Goal: Task Accomplishment & Management: Manage account settings

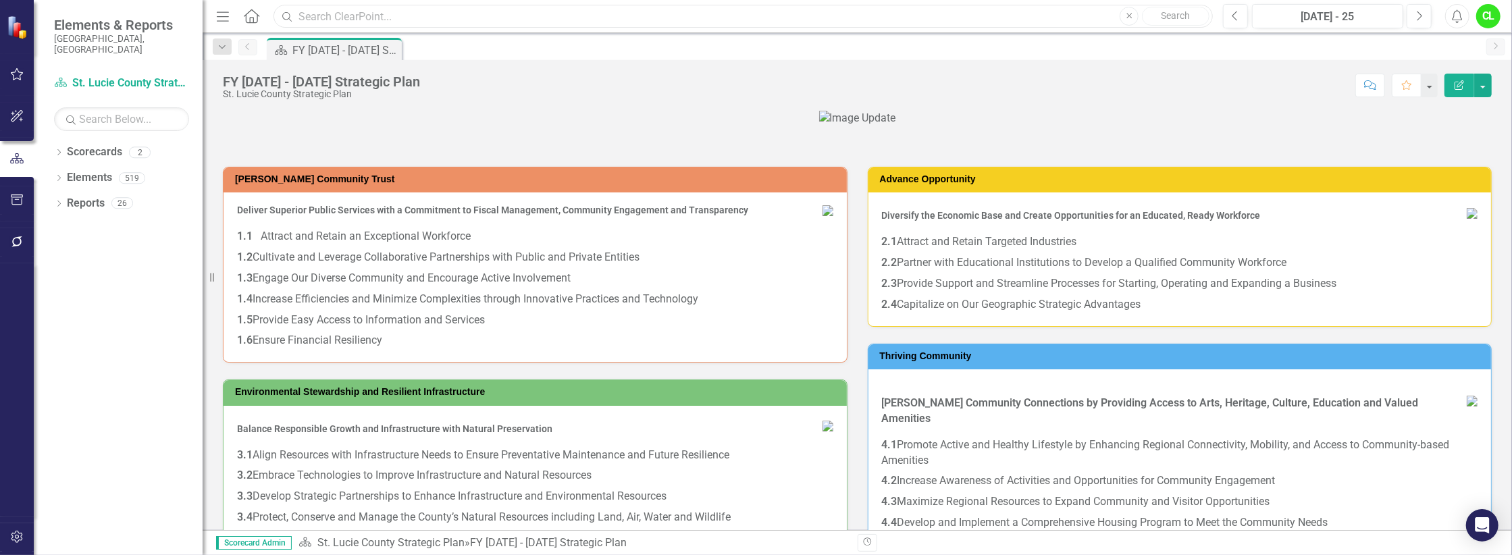
click at [329, 16] on input "text" at bounding box center [742, 17] width 939 height 24
type input "library"
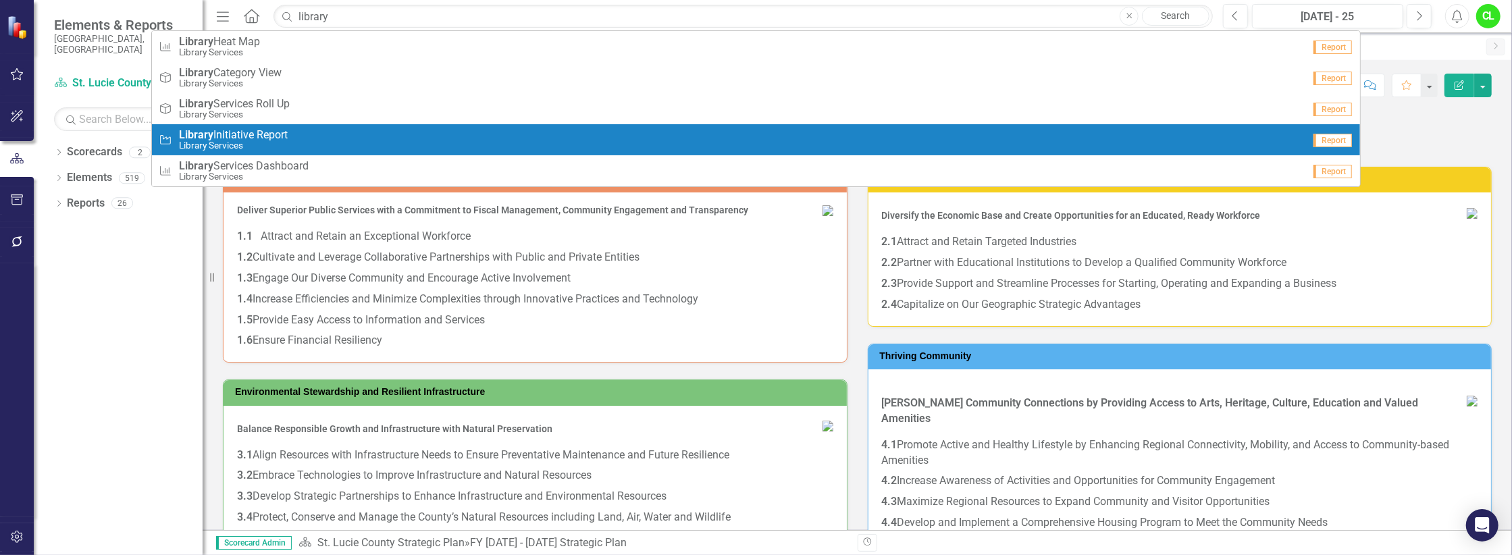
click at [237, 135] on span "Library Initiative Report" at bounding box center [233, 135] width 109 height 12
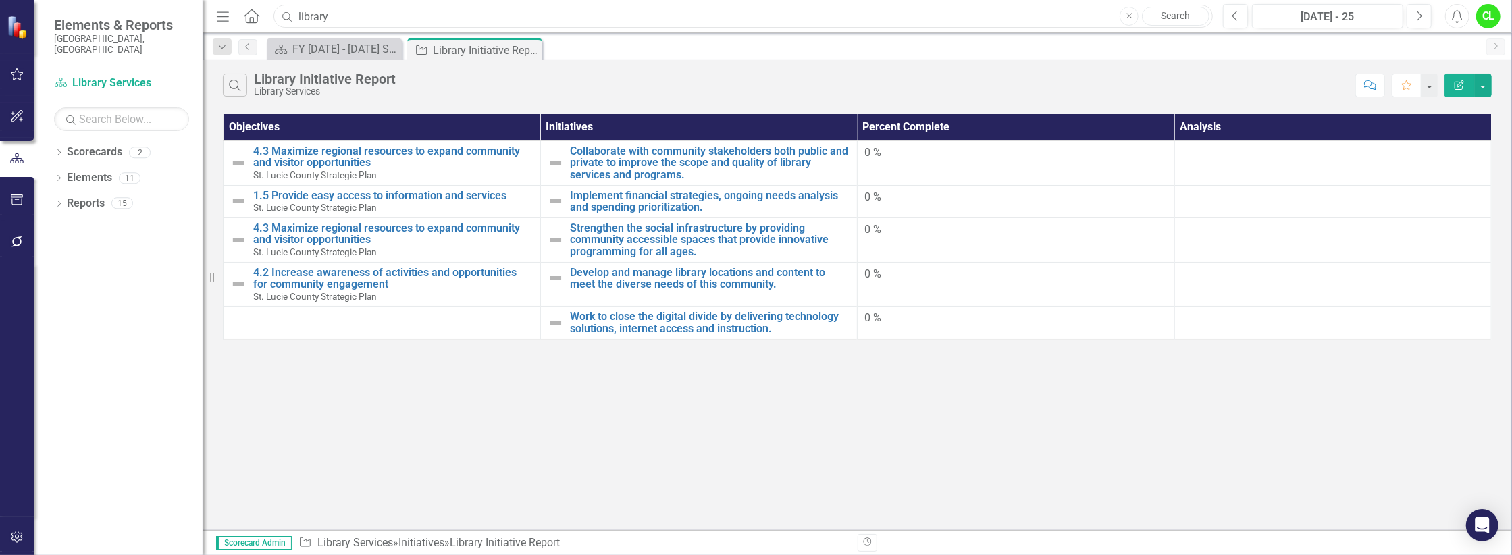
click at [336, 18] on input "library" at bounding box center [742, 17] width 939 height 24
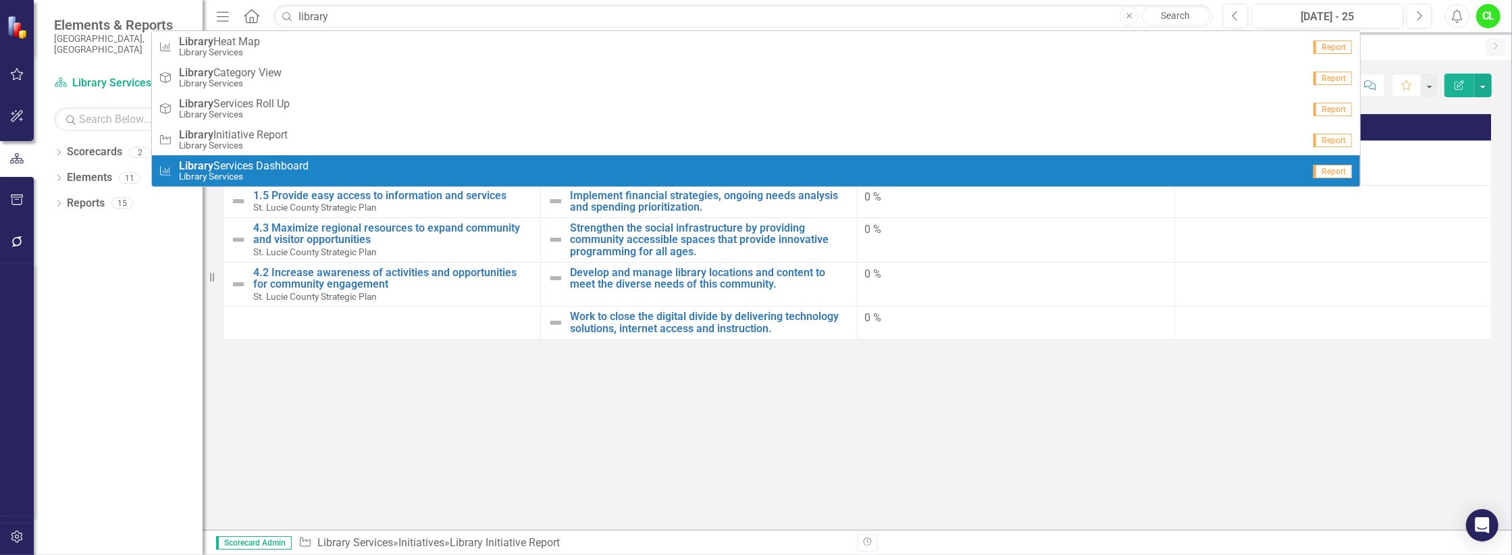
click at [238, 167] on span "Library Services Dashboard" at bounding box center [244, 166] width 130 height 12
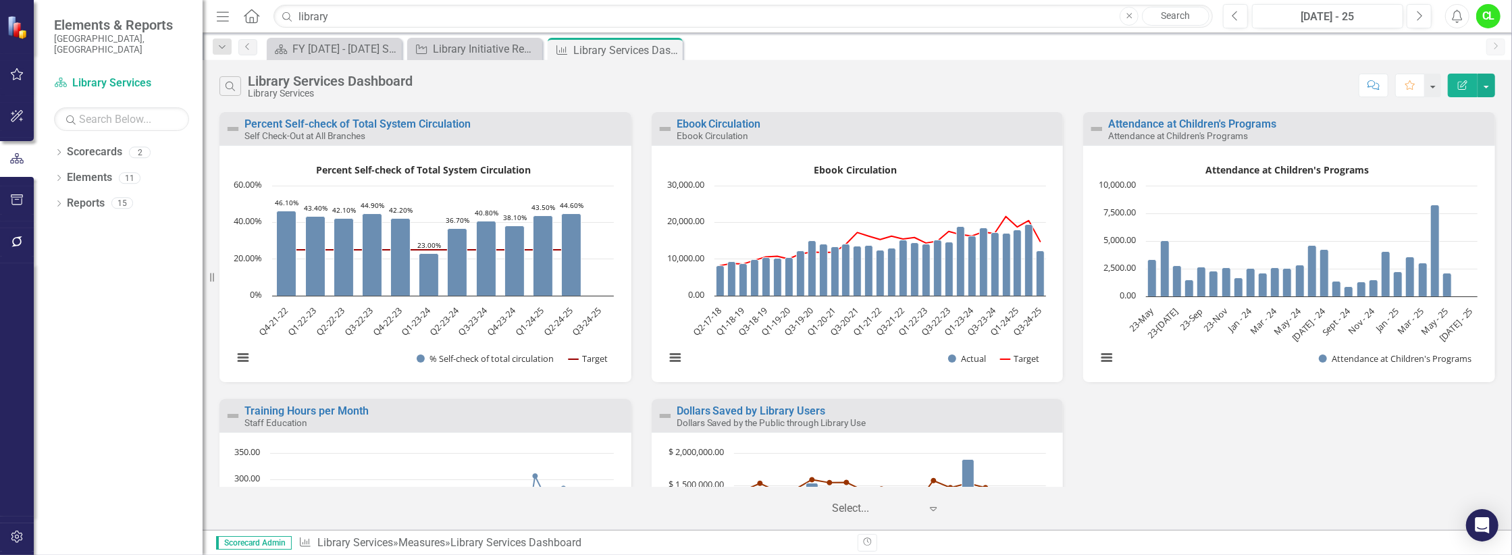
click at [276, 77] on div "Library Services Dashboard" at bounding box center [330, 81] width 165 height 15
click at [86, 144] on link "Scorecards" at bounding box center [94, 152] width 55 height 16
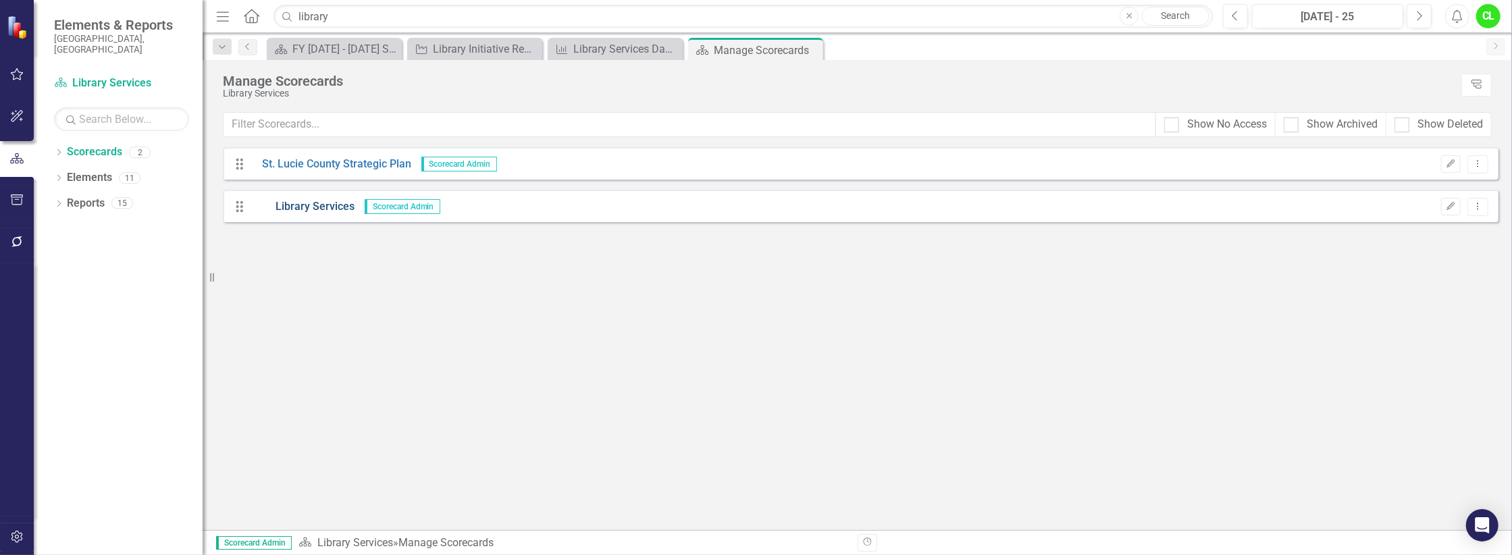
click at [307, 209] on link "Library Services" at bounding box center [303, 207] width 103 height 16
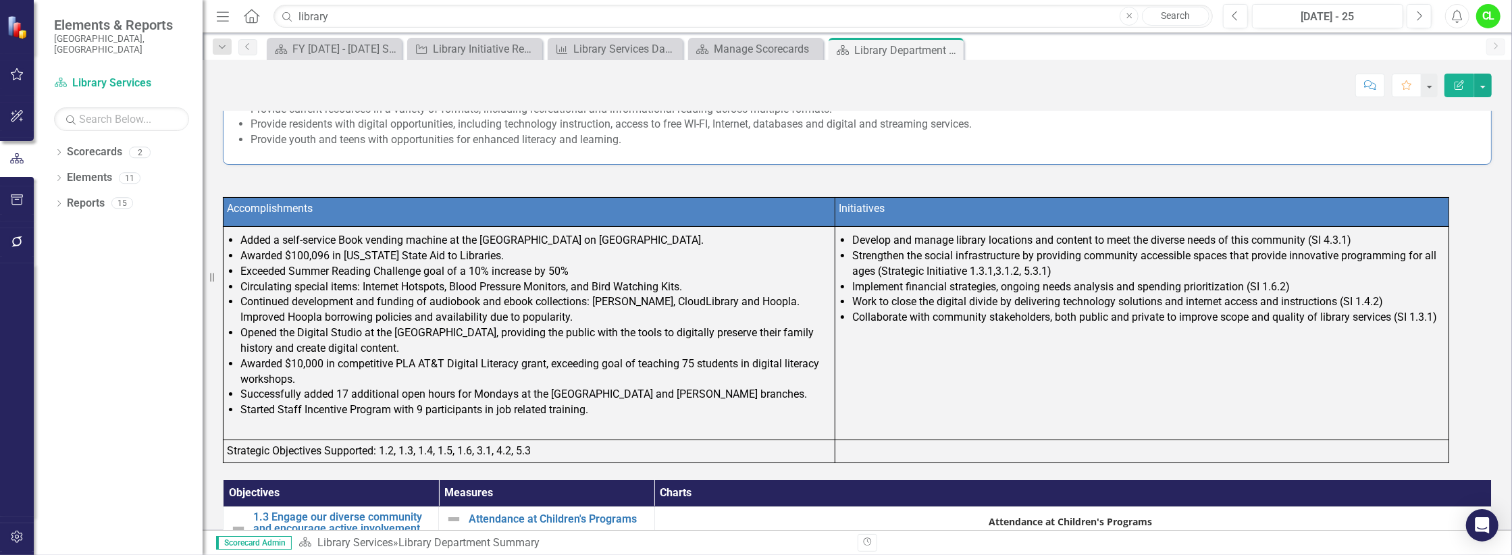
scroll to position [213, 0]
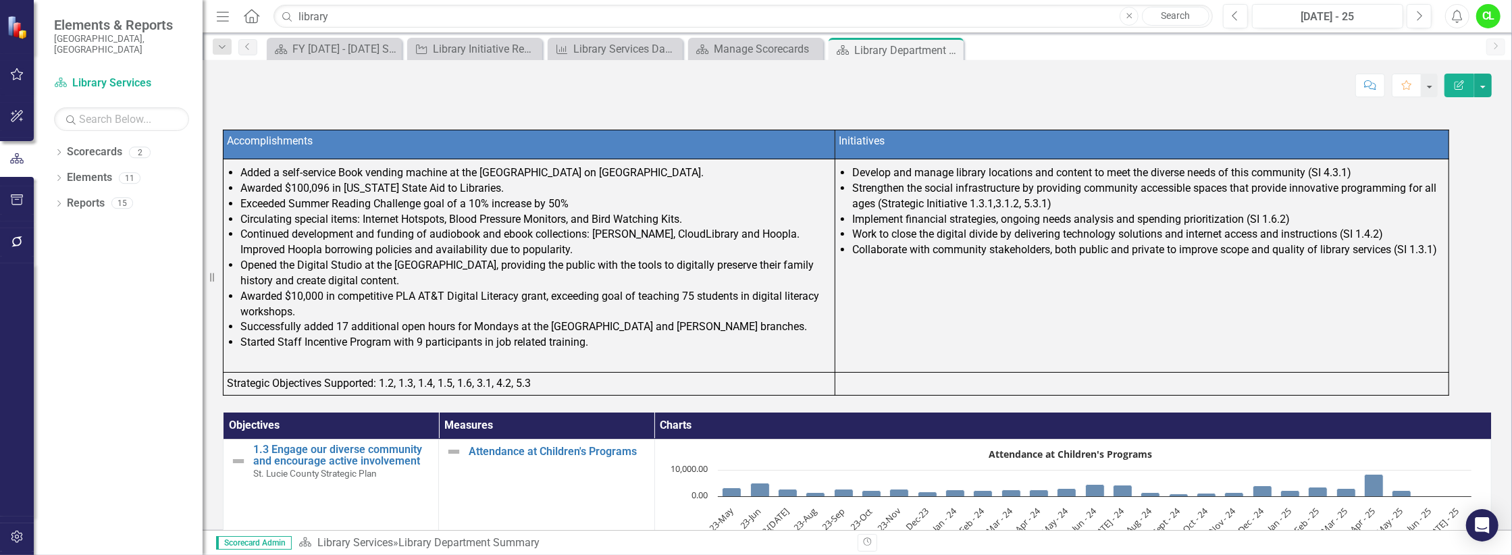
drag, startPoint x: 1433, startPoint y: 248, endPoint x: 1348, endPoint y: 248, distance: 84.4
click at [1348, 248] on li "Collaborate with community stakeholders, both public and private to improve sco…" at bounding box center [1148, 250] width 593 height 16
click at [856, 169] on li "Develop and manage library locations and content to meet the diverse needs of t…" at bounding box center [1148, 173] width 593 height 16
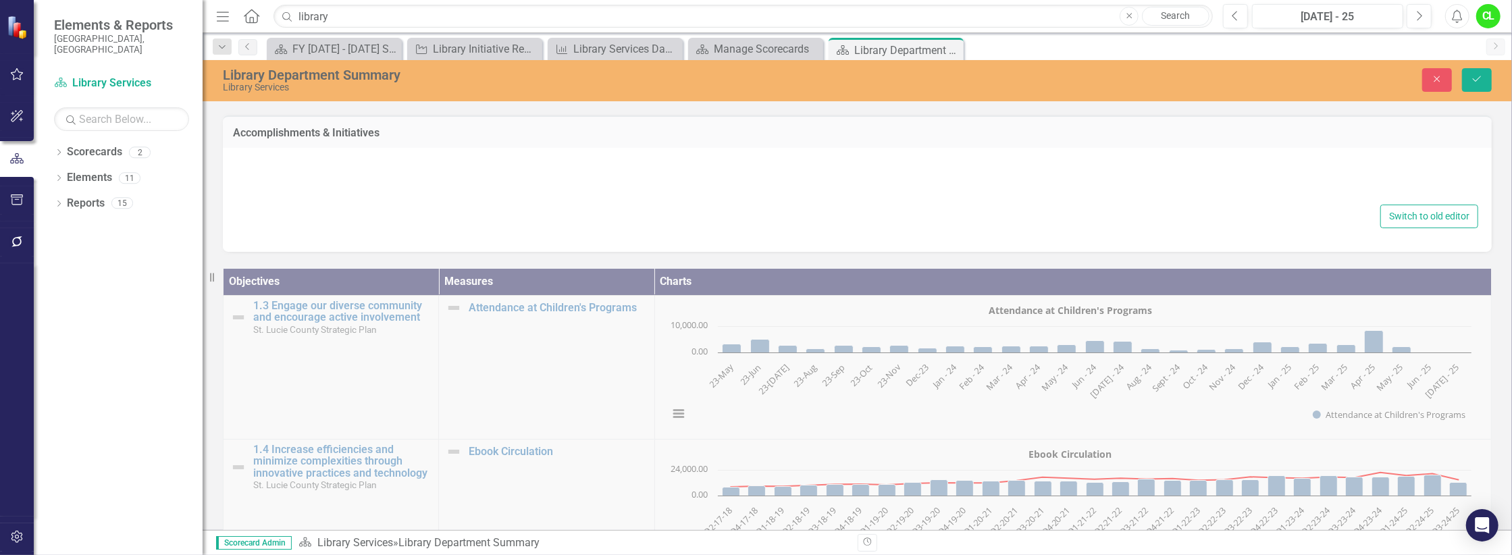
type textarea "<p>&nbsp;</p> <table style="width: 96.6551%; height: 329px;"> <tbody> <tr style…"
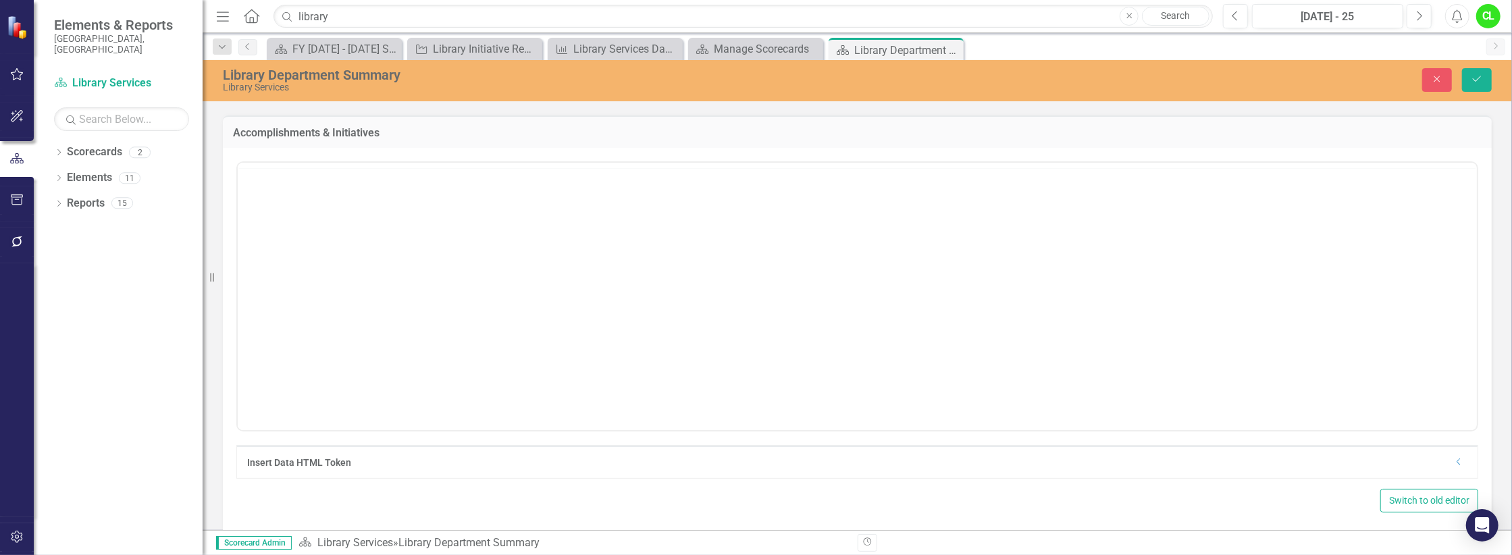
scroll to position [0, 0]
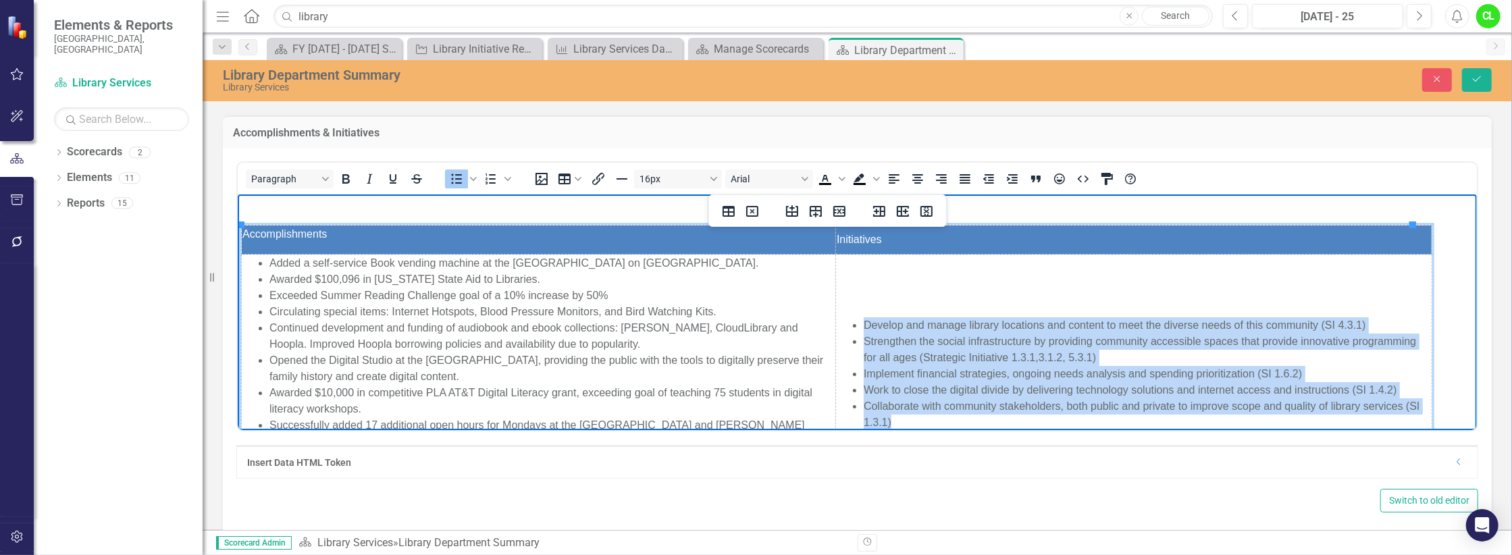
drag, startPoint x: 909, startPoint y: 414, endPoint x: 843, endPoint y: 316, distance: 118.2
click at [843, 317] on ul "Develop and manage library locations and content to meet the diverse needs of t…" at bounding box center [1133, 373] width 594 height 113
copy ul "Develop and manage library locations and content to meet the diverse needs of t…"
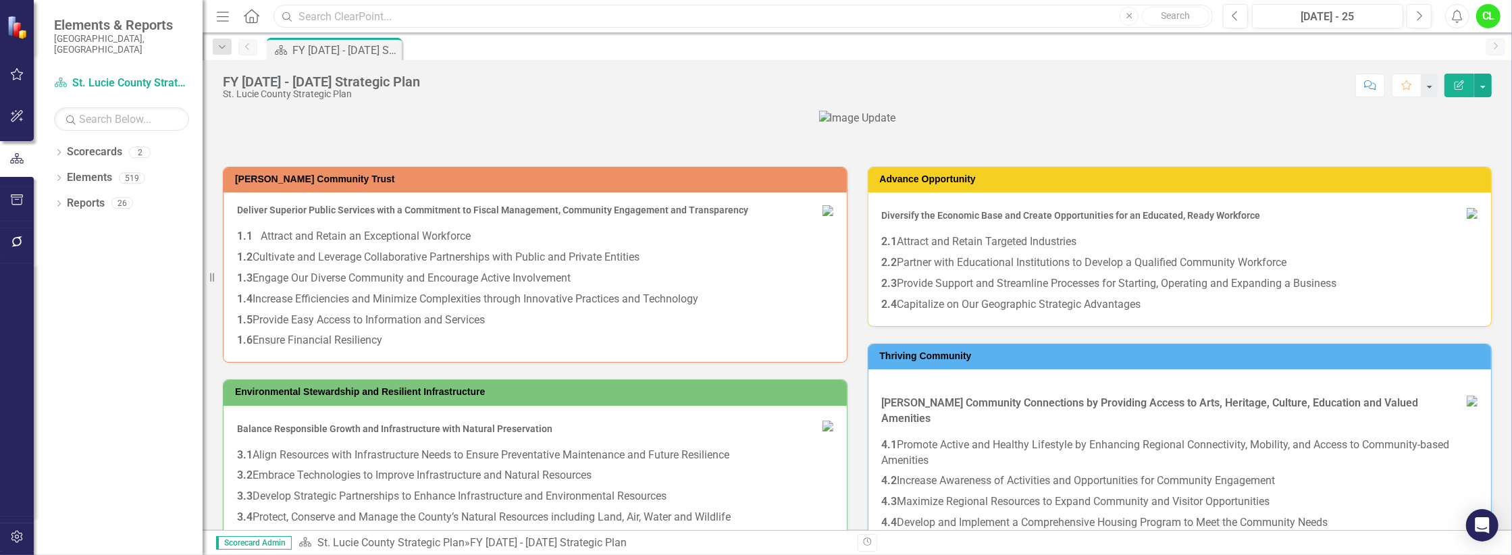
click at [341, 19] on input "text" at bounding box center [742, 17] width 939 height 24
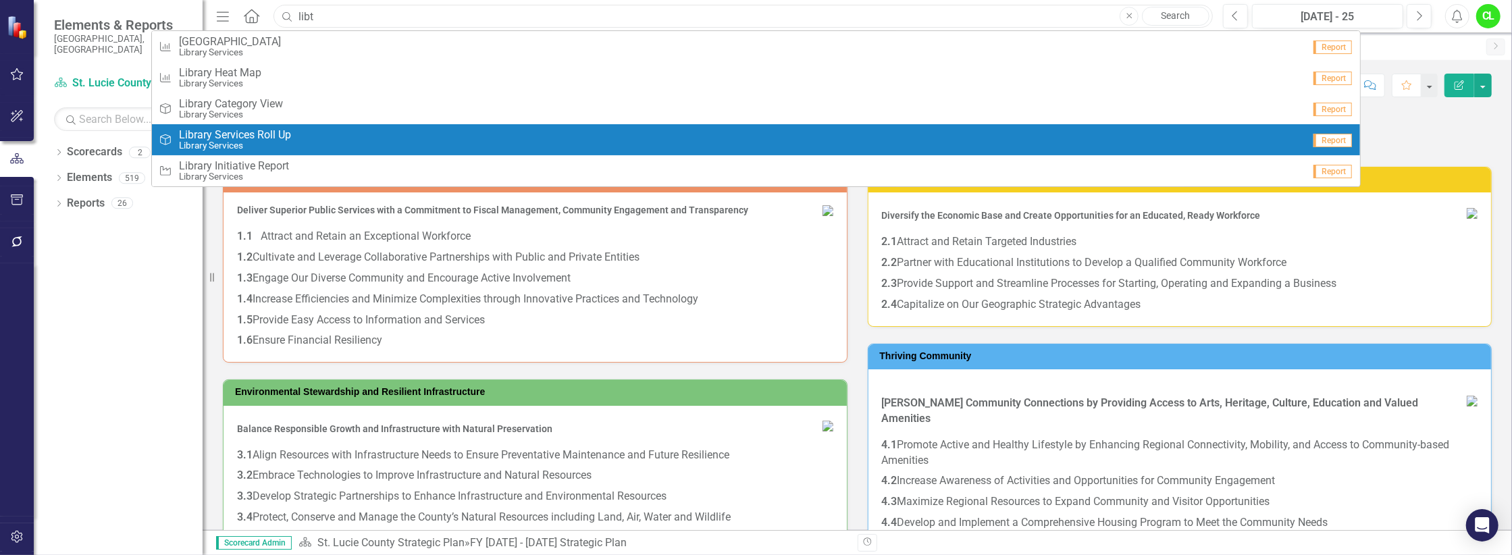
type input "libt"
click at [243, 135] on span "Library Services Roll Up" at bounding box center [235, 135] width 112 height 12
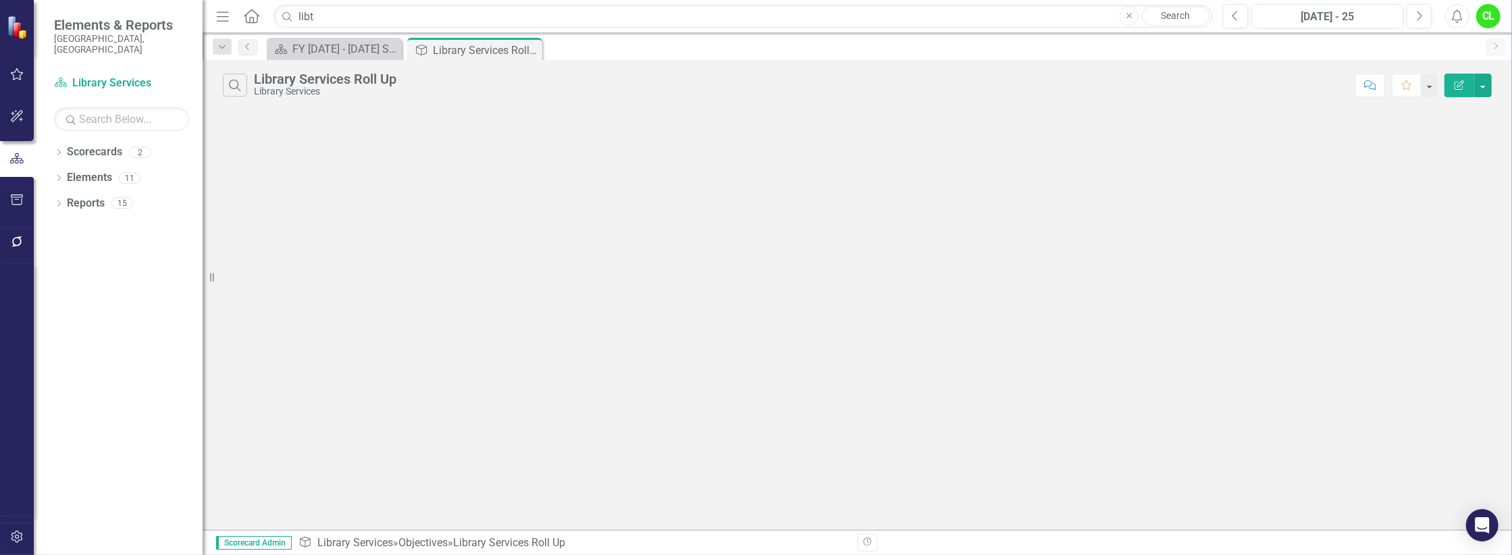
click at [332, 82] on div "Library Services Roll Up" at bounding box center [325, 79] width 142 height 15
click at [115, 76] on link "Scorecard Library Services" at bounding box center [121, 84] width 135 height 16
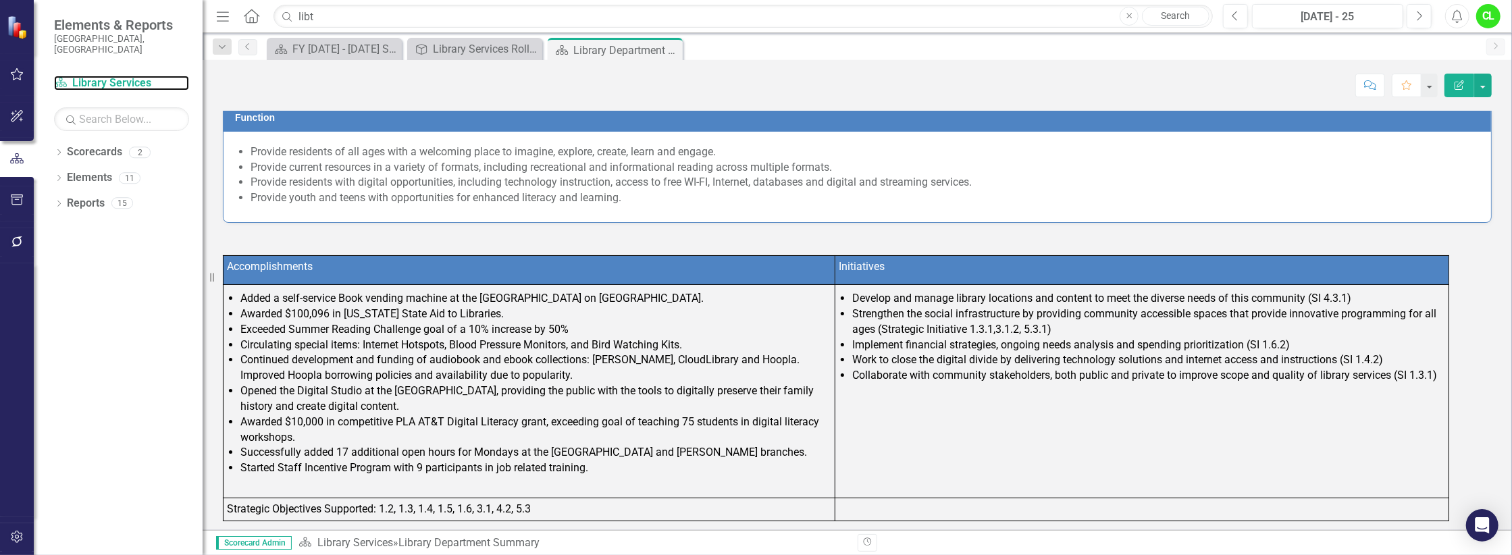
scroll to position [338, 0]
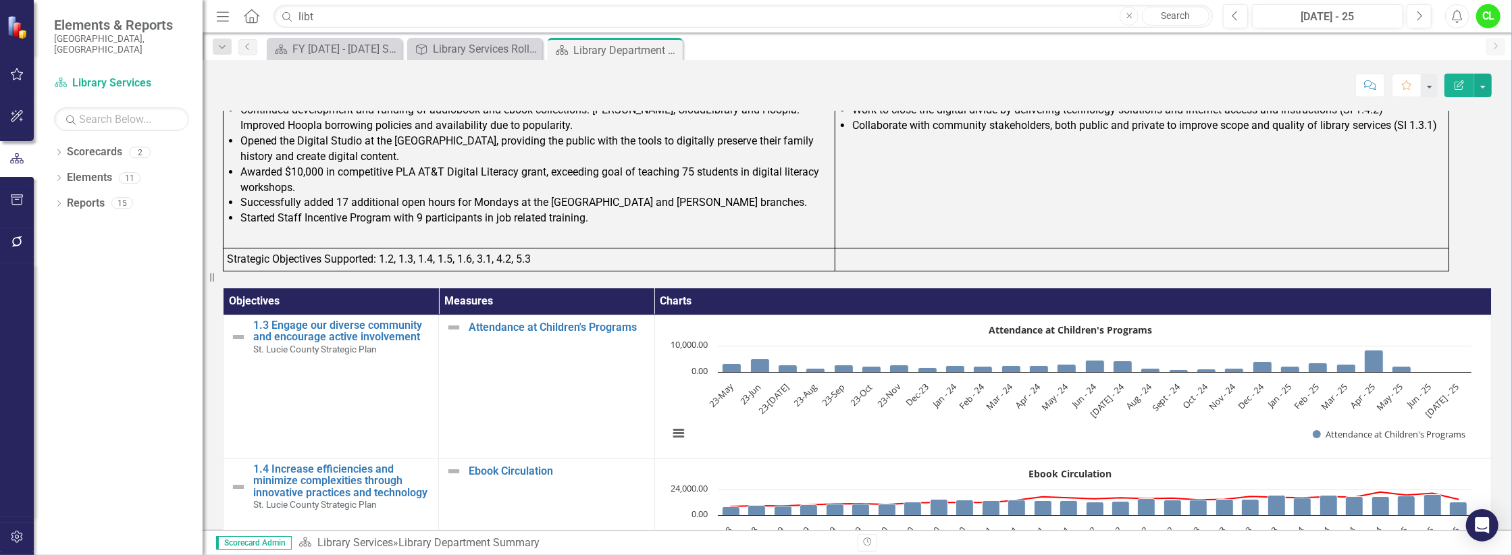
click at [274, 253] on td "Strategic Objectives Supported: 1.2, 1.3, 1.4, 1.5, 1.6, 3.1, 4.2, 5.3" at bounding box center [529, 259] width 612 height 23
click at [321, 257] on td "Strategic Objectives Supported: 1.2, 1.3, 1.4, 1.5, 1.6, 3.1, 4.2, 5.3" at bounding box center [529, 259] width 612 height 23
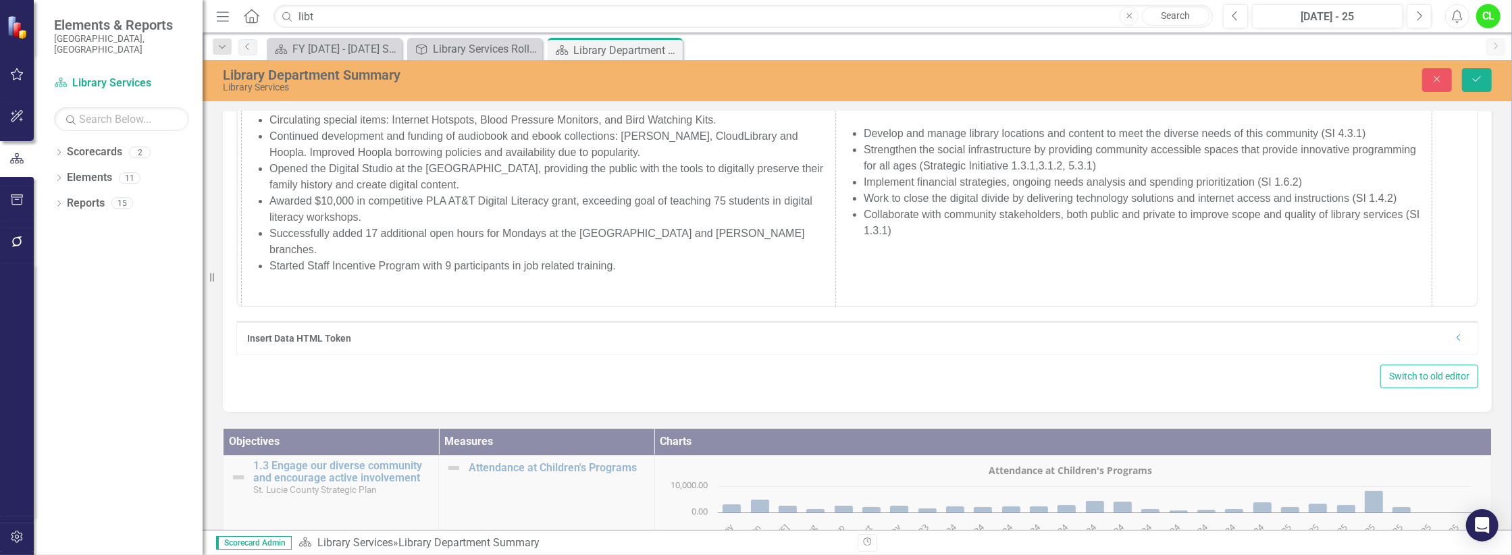
scroll to position [80, 0]
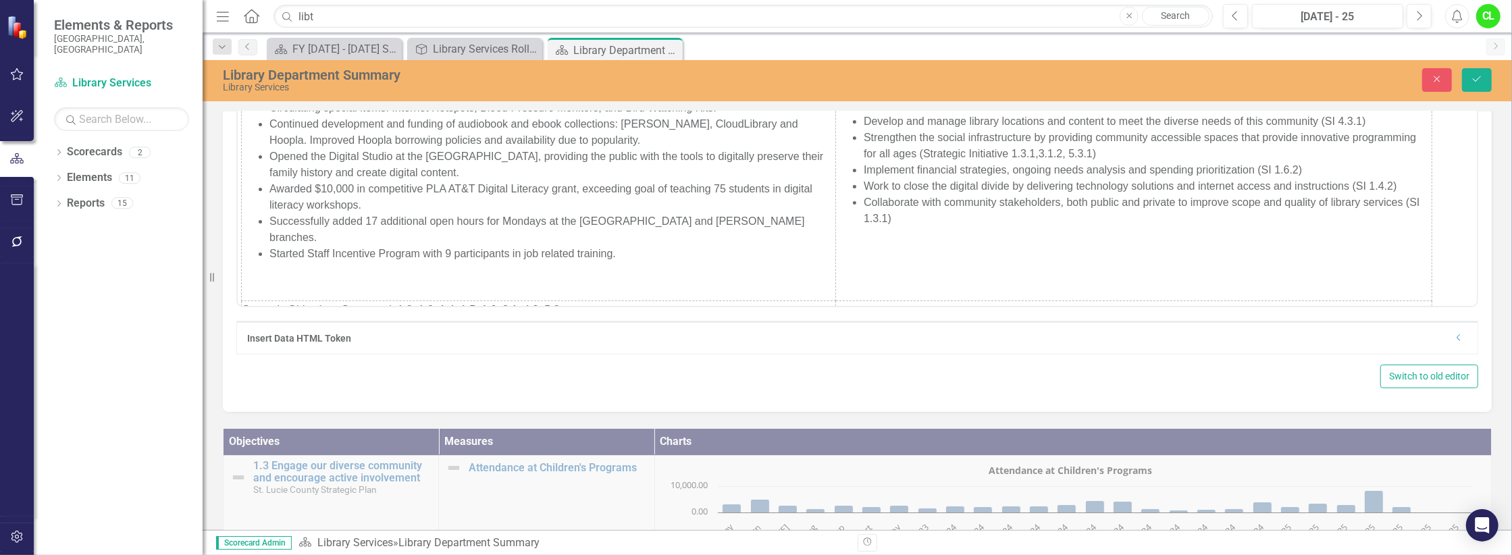
click at [392, 301] on td "Strategic Objectives Supported: 1.2, 1.3, 1.4, 1.5, 1.6, 3.1, 4.2, 5.3" at bounding box center [538, 310] width 594 height 18
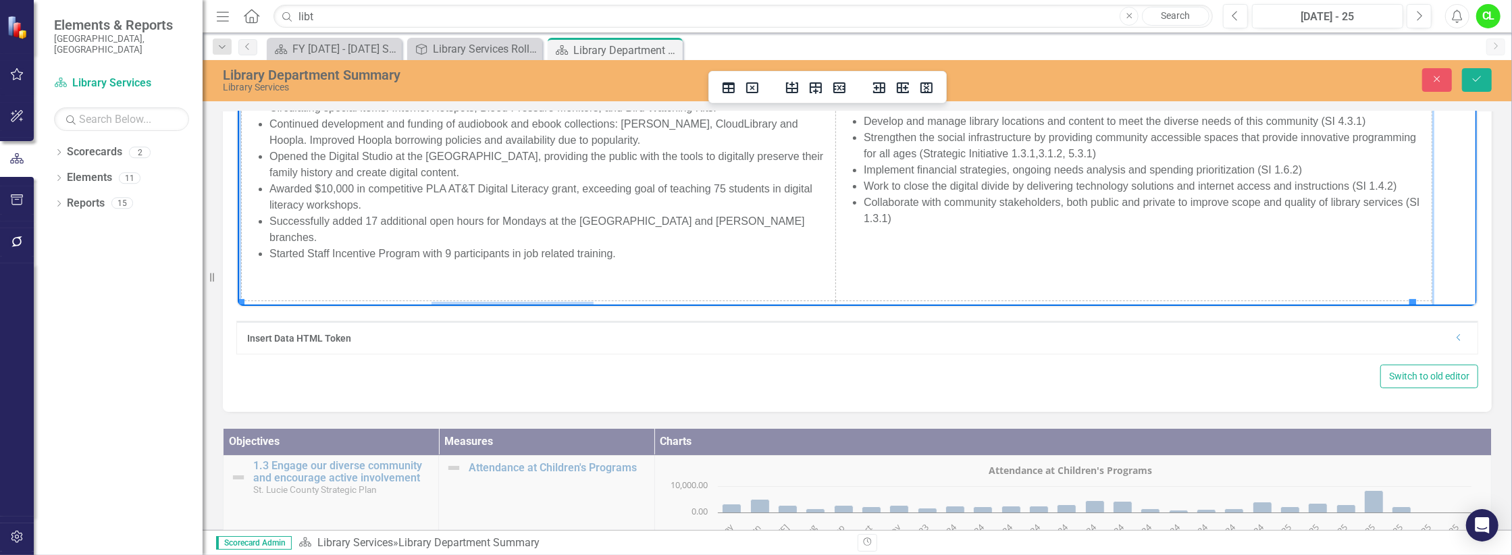
drag, startPoint x: 602, startPoint y: 294, endPoint x: 431, endPoint y: 296, distance: 170.2
click at [431, 301] on td "Strategic Objectives Supported (2026): 1.2, 1.3, 1.4, 1.5, 1.6, 3.1, 4.2, 5.3" at bounding box center [538, 310] width 594 height 18
click at [891, 390] on div "Paragraph To open the popup, press Shift+Enter To open the popup, press Shift+E…" at bounding box center [857, 218] width 1269 height 388
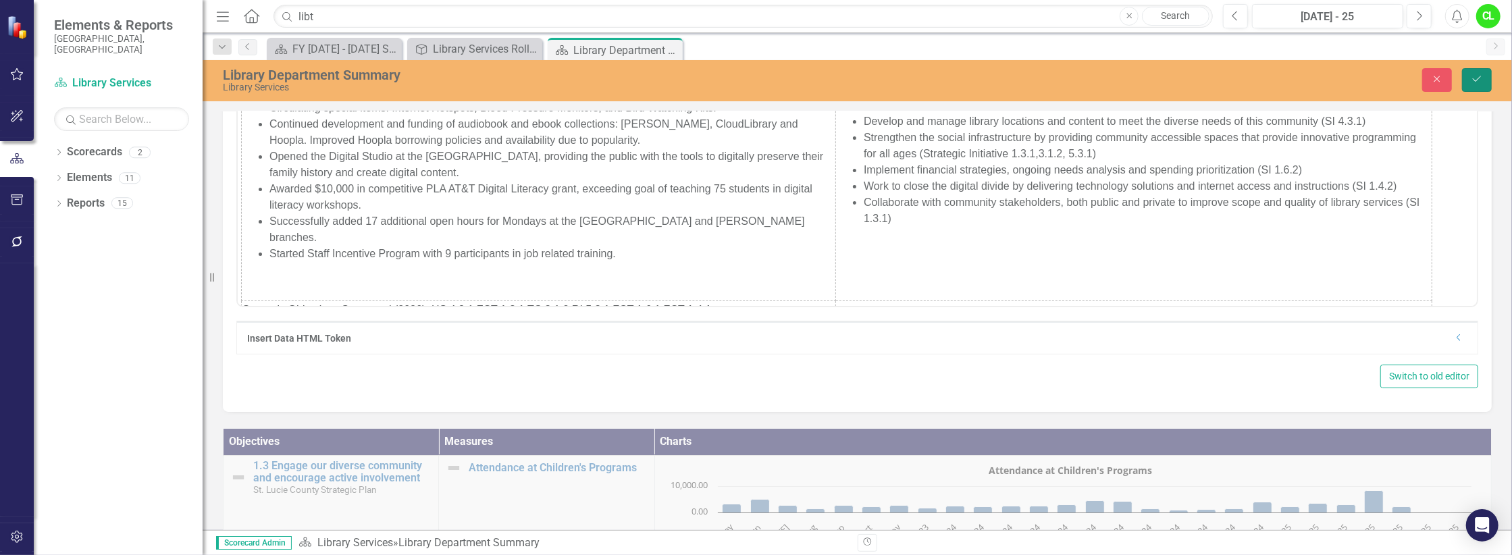
click at [1478, 82] on icon "Save" at bounding box center [1477, 78] width 12 height 9
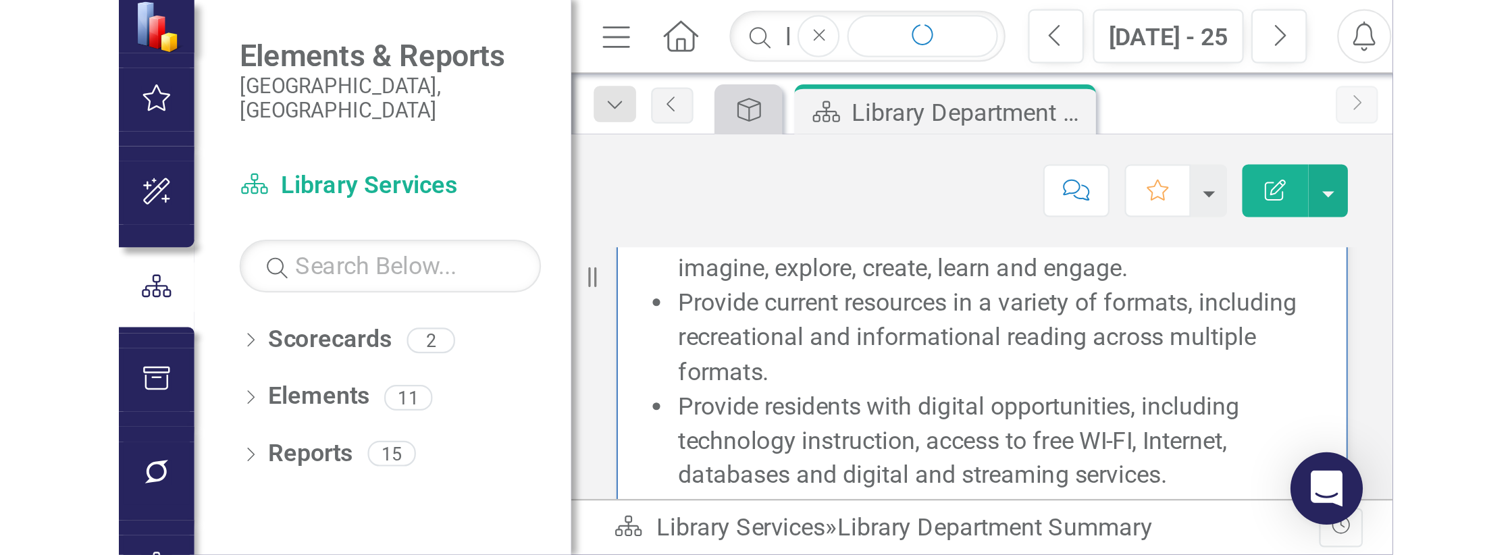
scroll to position [135, 0]
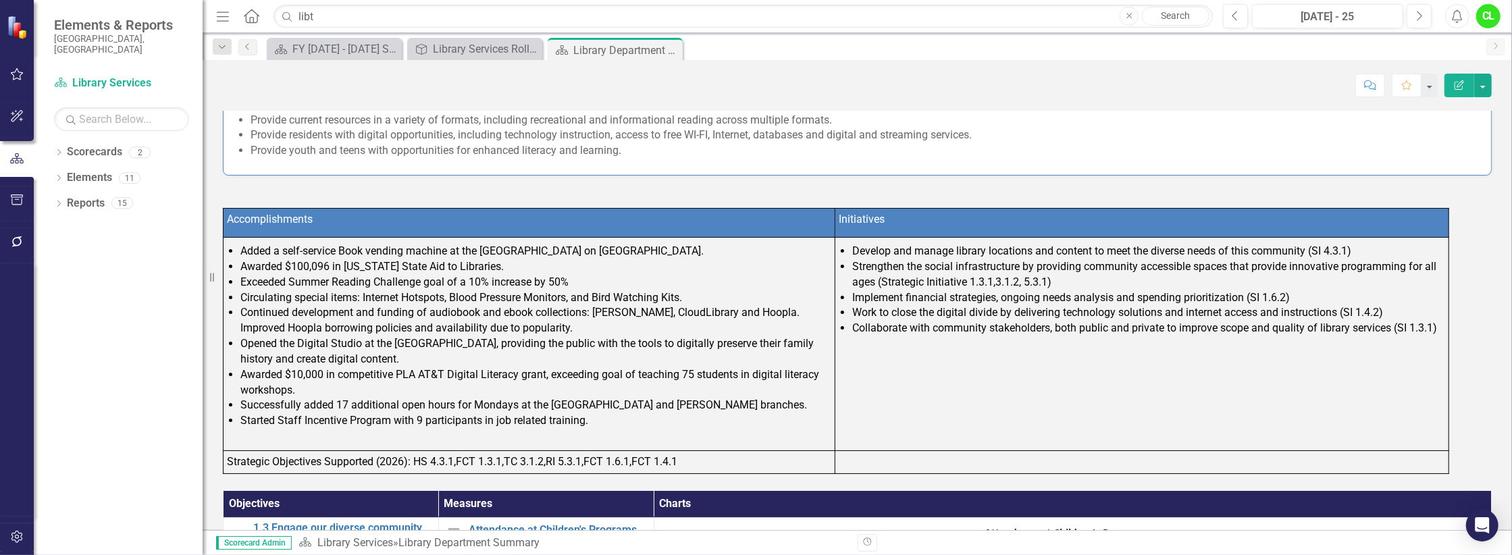
click at [1350, 248] on li "Develop and manage library locations and content to meet the diverse needs of t…" at bounding box center [1148, 252] width 593 height 16
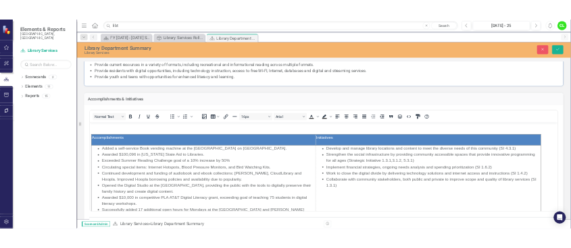
scroll to position [0, 0]
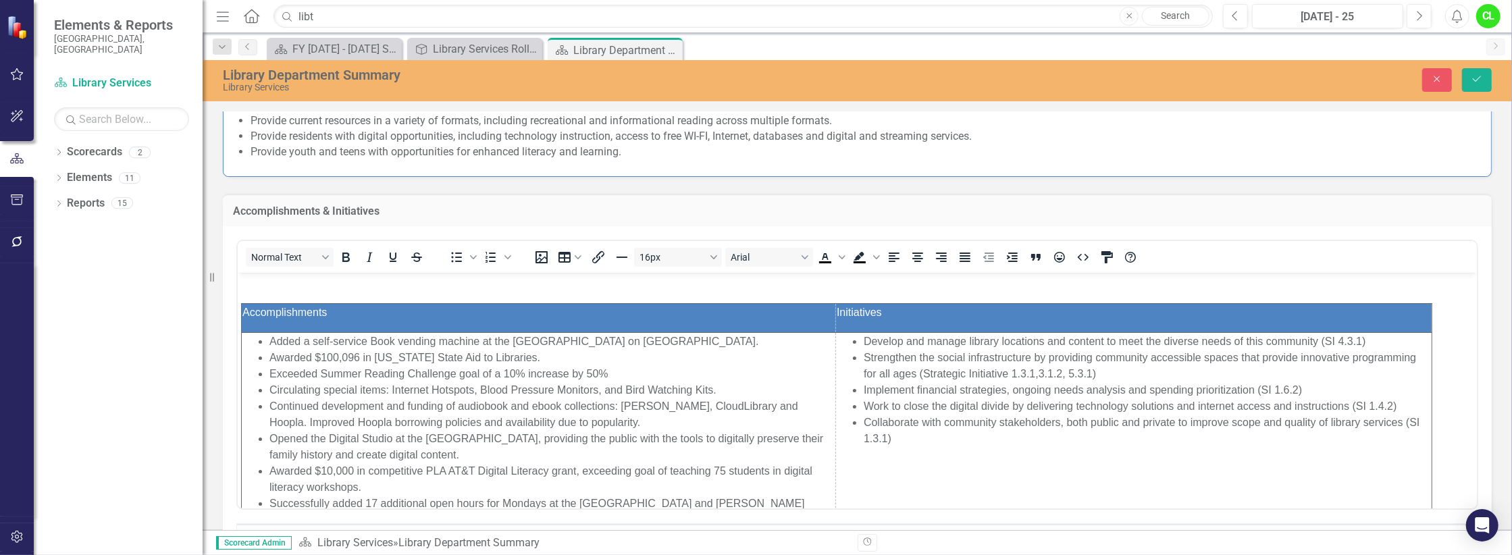
click at [1350, 339] on li "Develop and manage library locations and content to meet the diverse needs of t…" at bounding box center [1146, 342] width 567 height 16
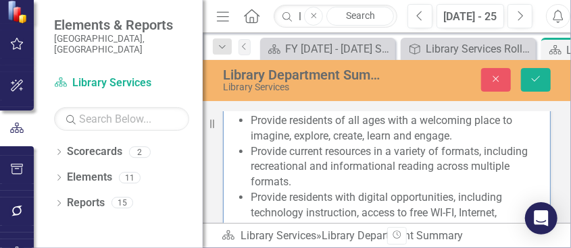
scroll to position [150, 0]
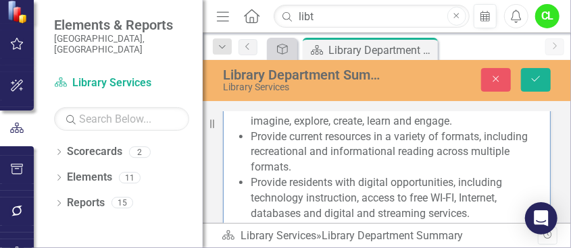
click at [380, 189] on li "Provide residents with digital opportunities, including technology instruction,…" at bounding box center [393, 199] width 286 height 47
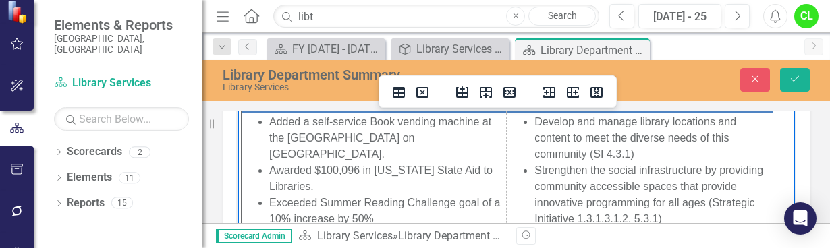
scroll to position [31, 0]
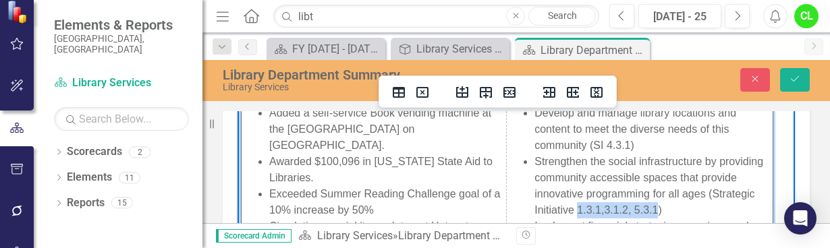
drag, startPoint x: 697, startPoint y: 207, endPoint x: 616, endPoint y: 209, distance: 81.0
click at [616, 209] on li "Strengthen the social infrastructure by providing community accessible spaces t…" at bounding box center [654, 185] width 238 height 65
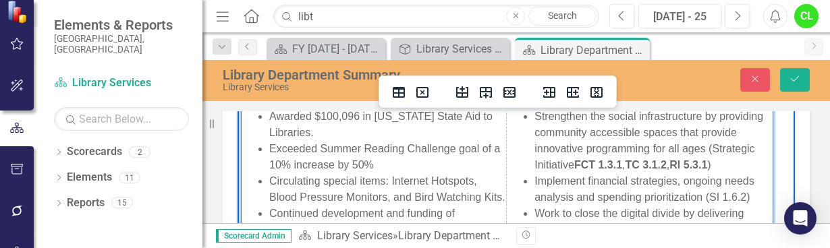
scroll to position [83, 0]
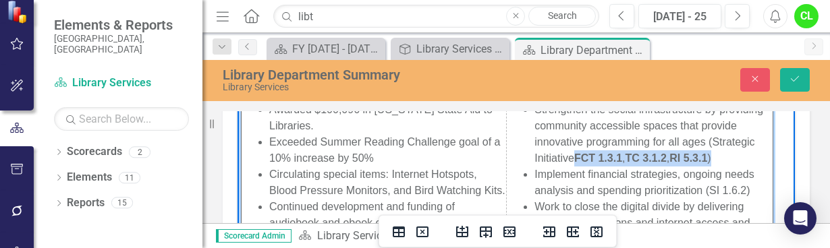
drag, startPoint x: 618, startPoint y: 155, endPoint x: 618, endPoint y: 167, distance: 11.5
click at [618, 166] on li "Strengthen the social infrastructure by providing community accessible spaces t…" at bounding box center [654, 133] width 238 height 65
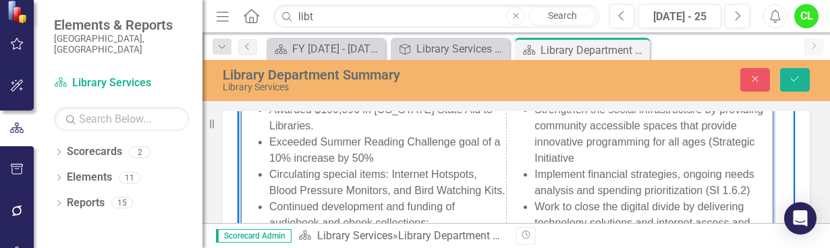
click at [616, 155] on li "Strengthen the social infrastructure by providing community accessible spaces t…" at bounding box center [654, 133] width 238 height 65
click at [735, 199] on li "Implement financial strategies, ongoing needs analysis and spending prioritizat…" at bounding box center [654, 182] width 238 height 32
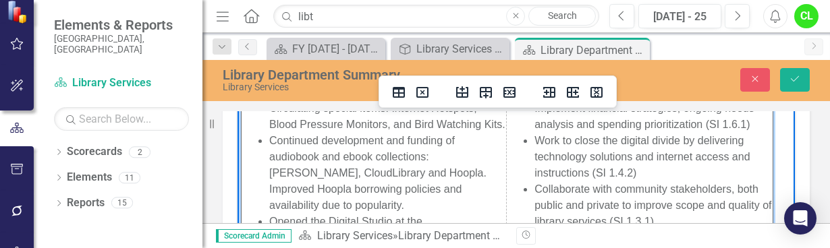
scroll to position [151, 0]
click at [622, 180] on li "Work to close the digital divide by delivering technology solutions and interne…" at bounding box center [654, 155] width 238 height 49
drag, startPoint x: 629, startPoint y: 187, endPoint x: 589, endPoint y: 190, distance: 39.9
click at [589, 180] on li "Work to close the digital divide by delivering technology solutions and interne…" at bounding box center [654, 155] width 238 height 49
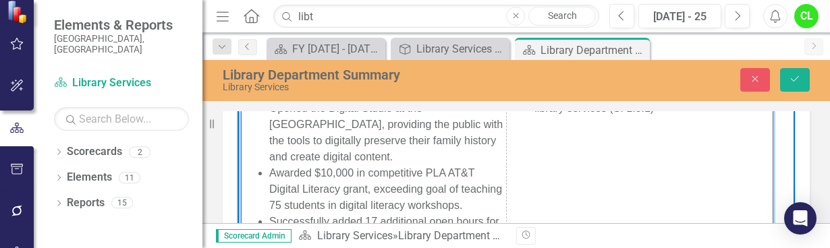
scroll to position [218, 0]
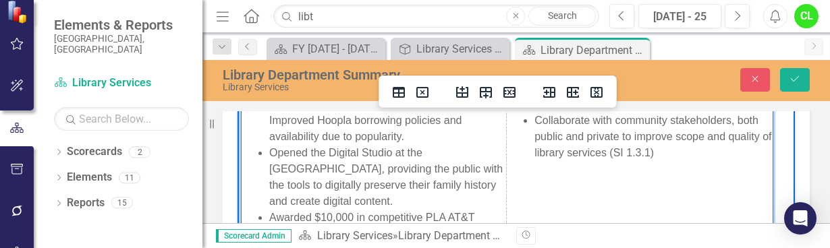
click at [626, 161] on li "Collaborate with community stakeholders, both public and private to improve sco…" at bounding box center [654, 136] width 238 height 49
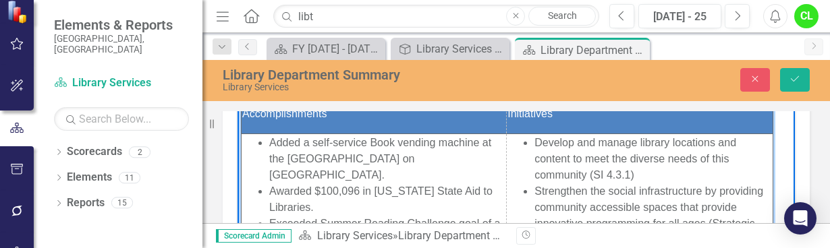
scroll to position [0, 0]
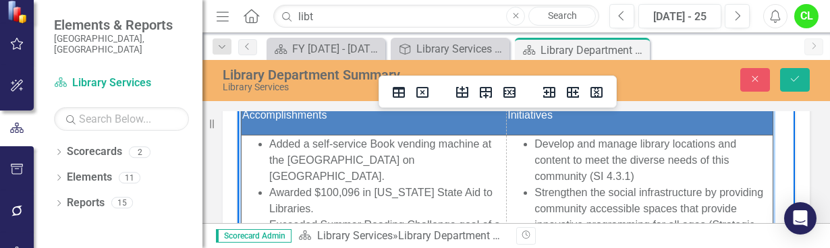
click at [593, 174] on li "Develop and manage library locations and content to meet the diverse needs of t…" at bounding box center [654, 160] width 238 height 49
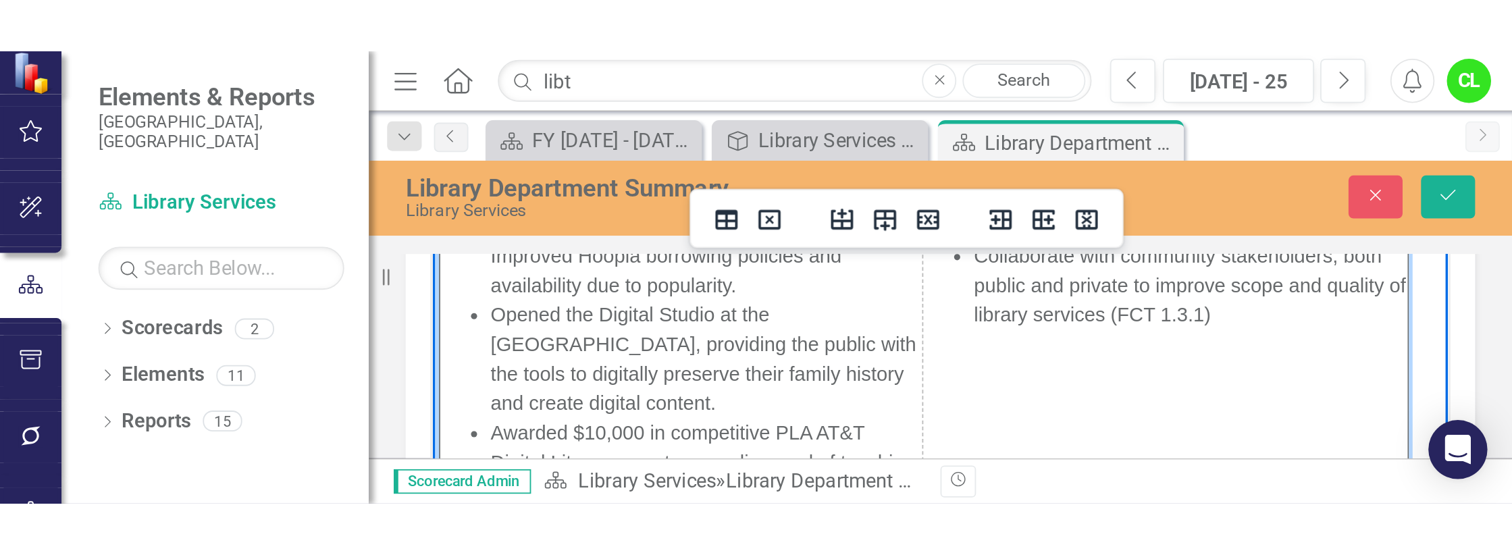
scroll to position [228, 0]
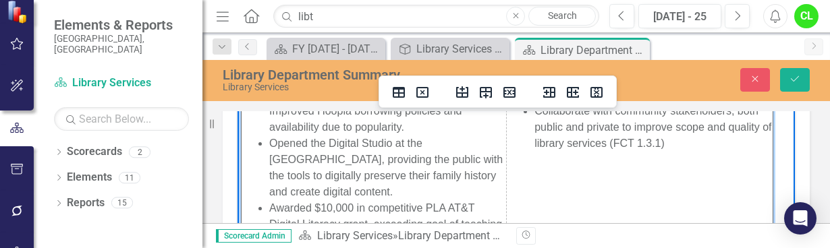
drag, startPoint x: 780, startPoint y: 149, endPoint x: 994, endPoint y: 301, distance: 262.9
click at [794, 79] on icon "Save" at bounding box center [795, 78] width 12 height 9
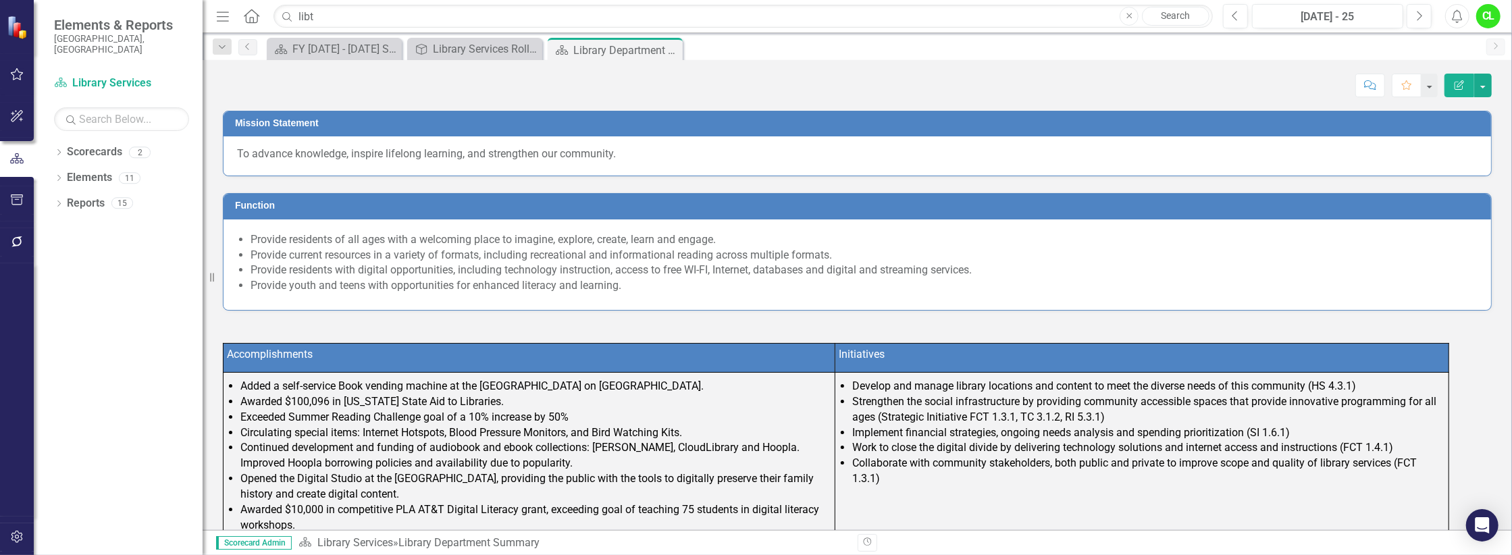
scroll to position [0, 0]
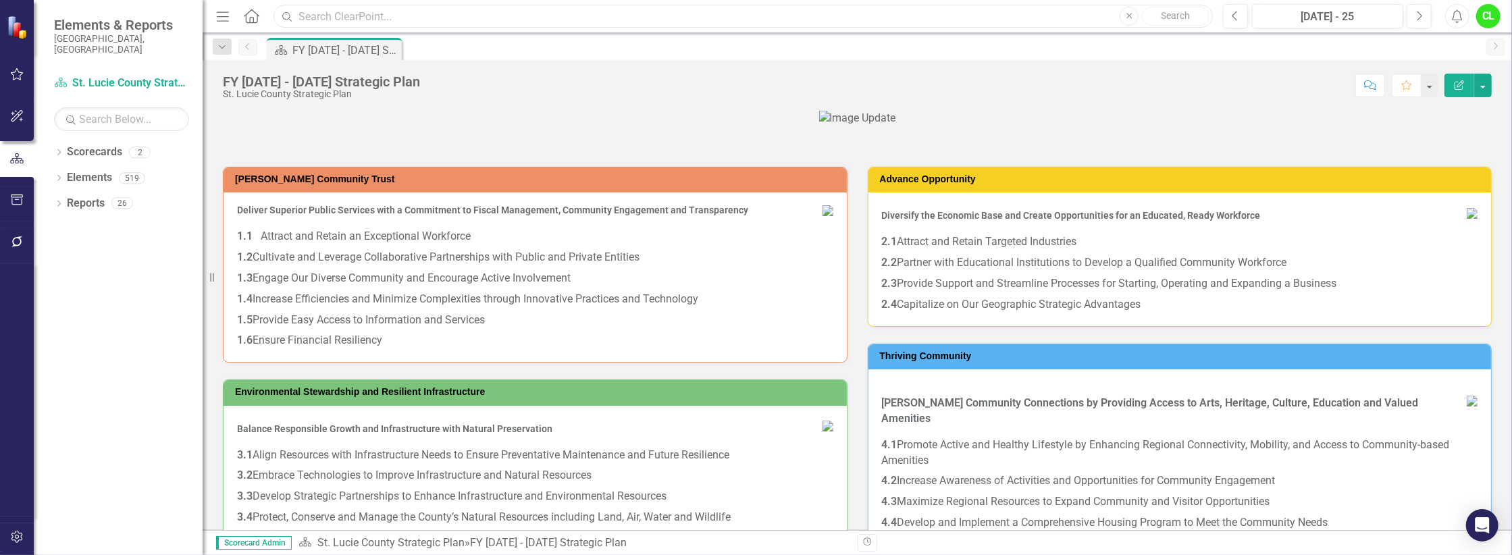
click at [334, 20] on input "text" at bounding box center [742, 17] width 939 height 24
type input "library"
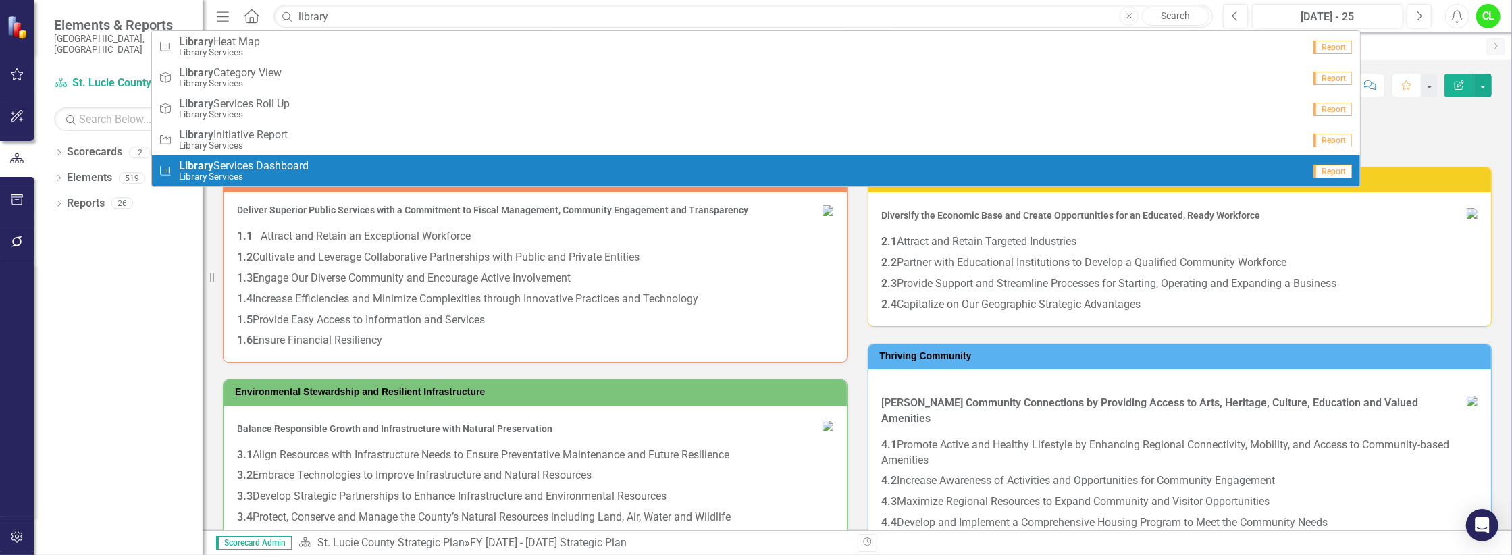
click at [234, 161] on span "Library Services Dashboard" at bounding box center [244, 166] width 130 height 12
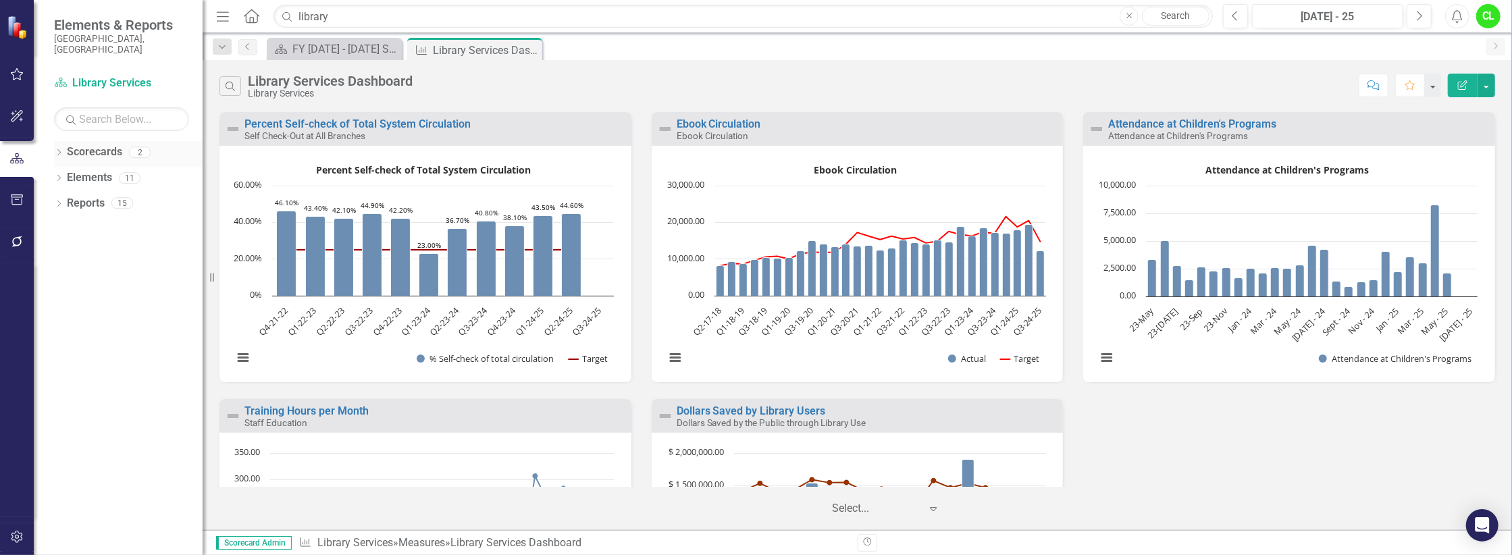
click at [98, 144] on link "Scorecards" at bounding box center [94, 152] width 55 height 16
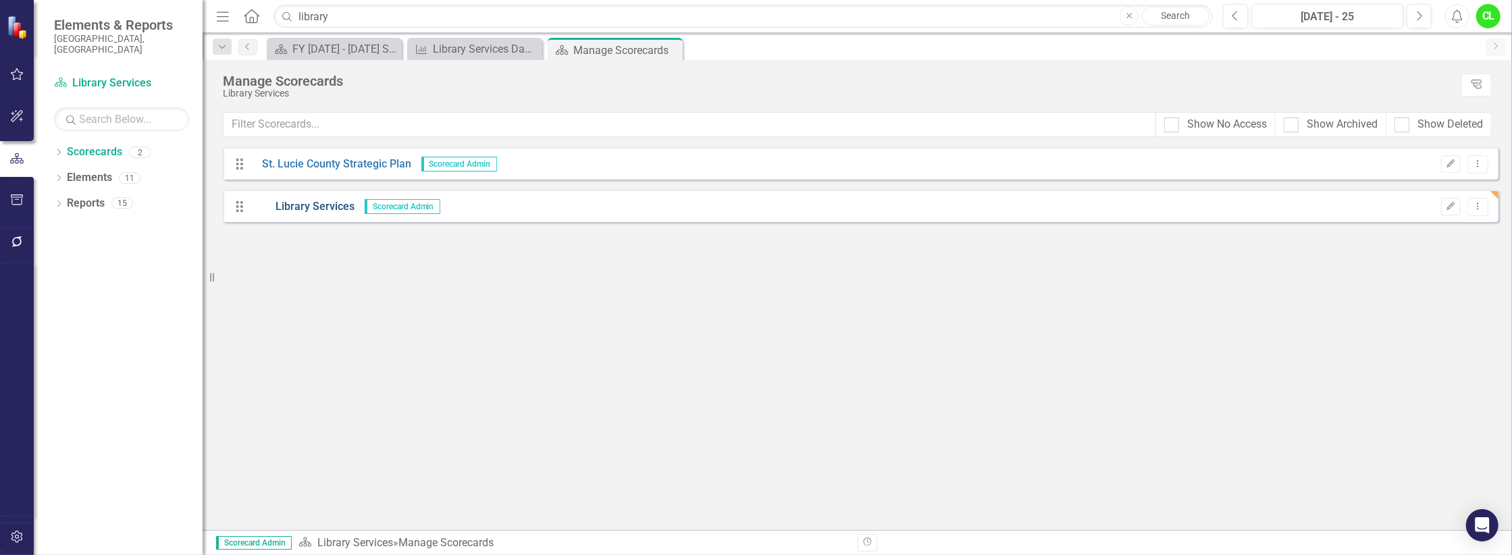
click at [306, 203] on link "Library Services" at bounding box center [303, 207] width 103 height 16
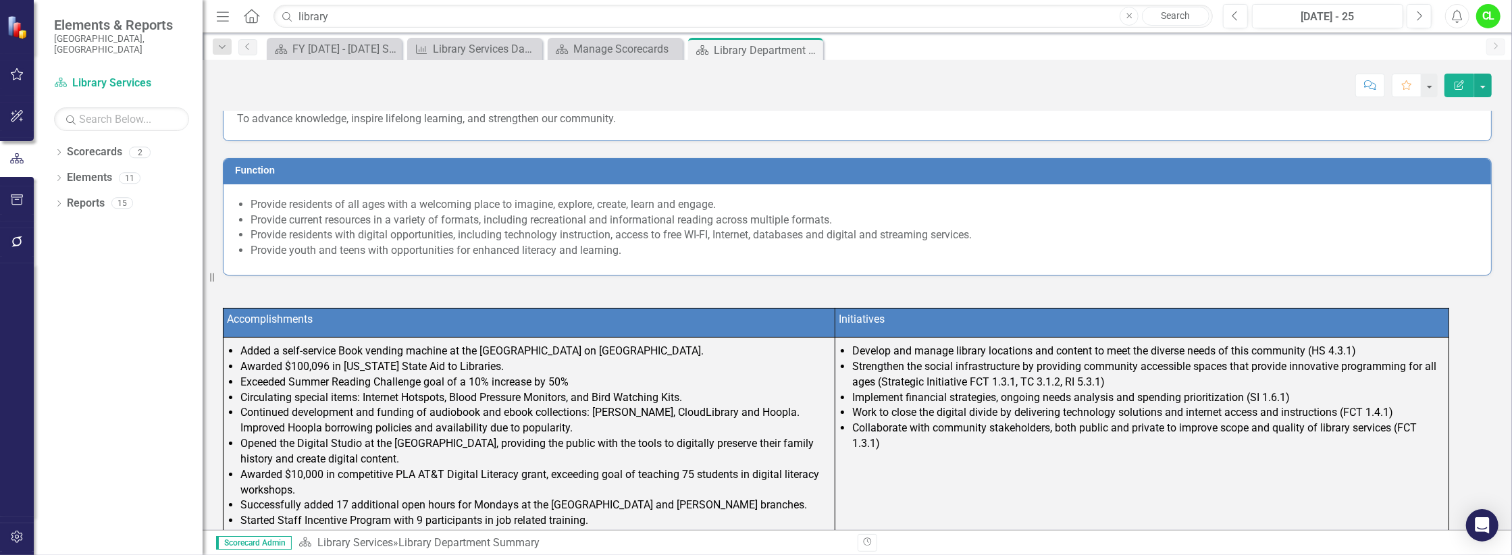
scroll to position [135, 0]
